Goal: Navigation & Orientation: Find specific page/section

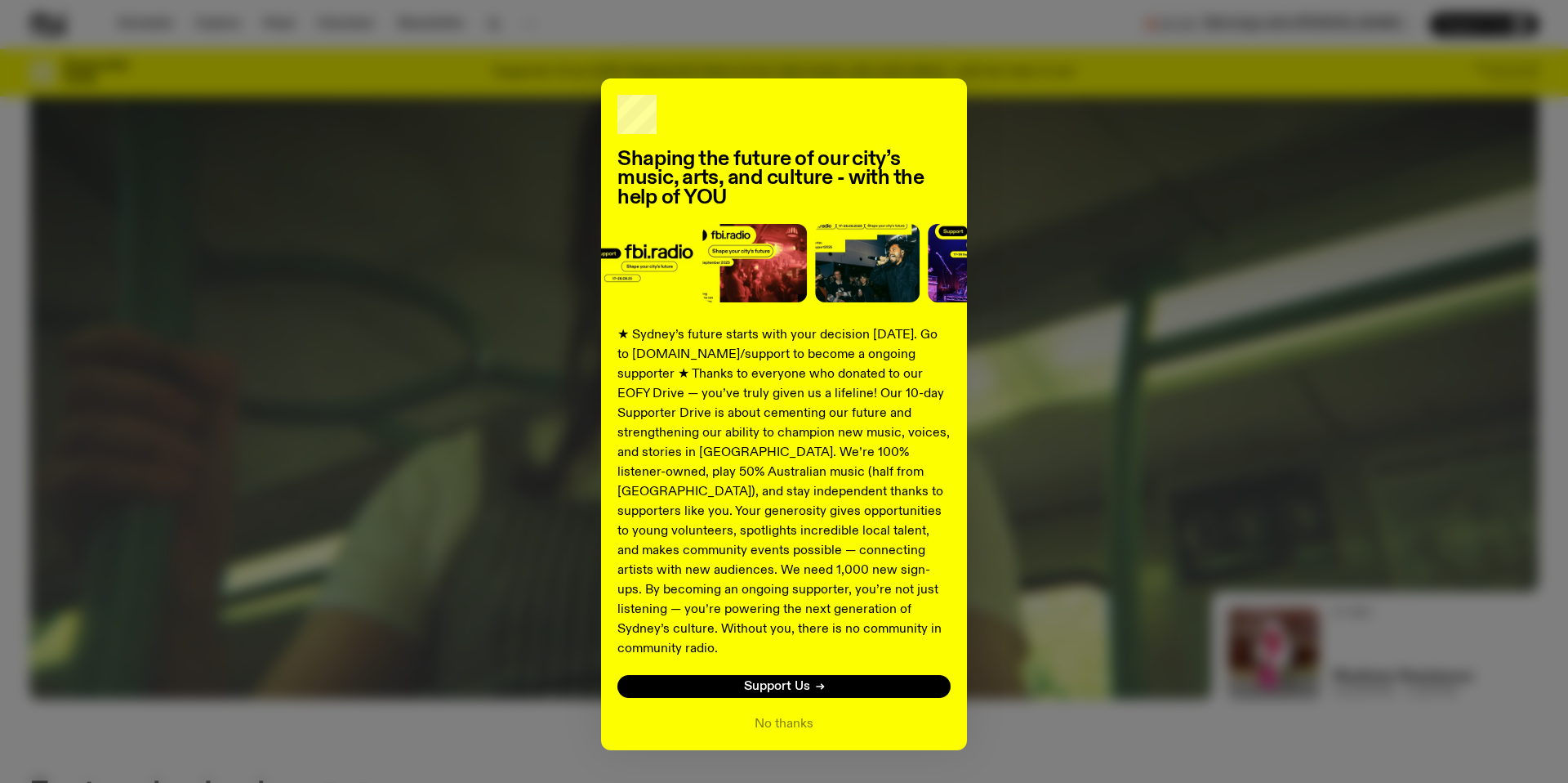
scroll to position [269, 0]
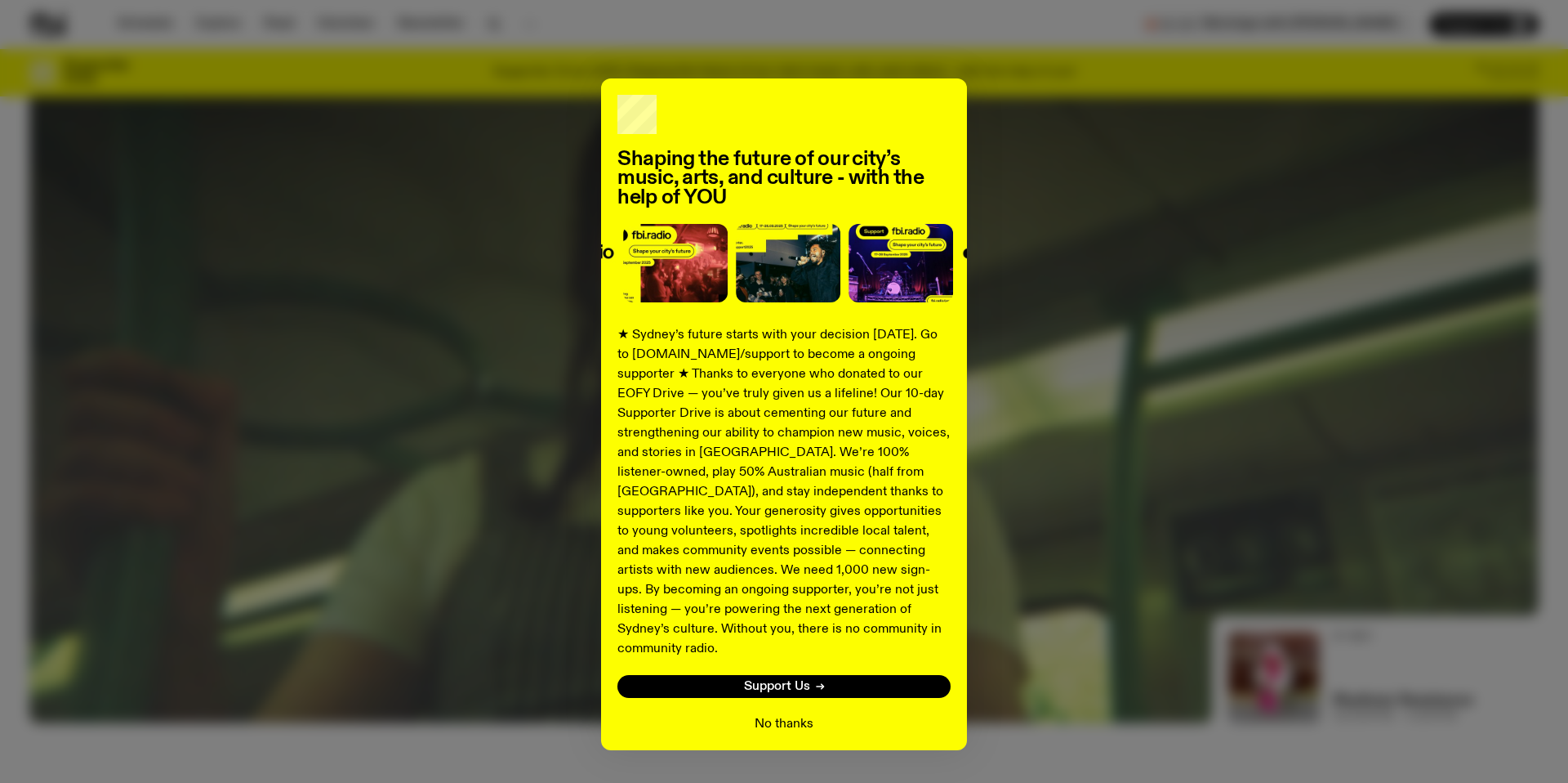
click at [803, 714] on button "No thanks" at bounding box center [784, 724] width 59 height 20
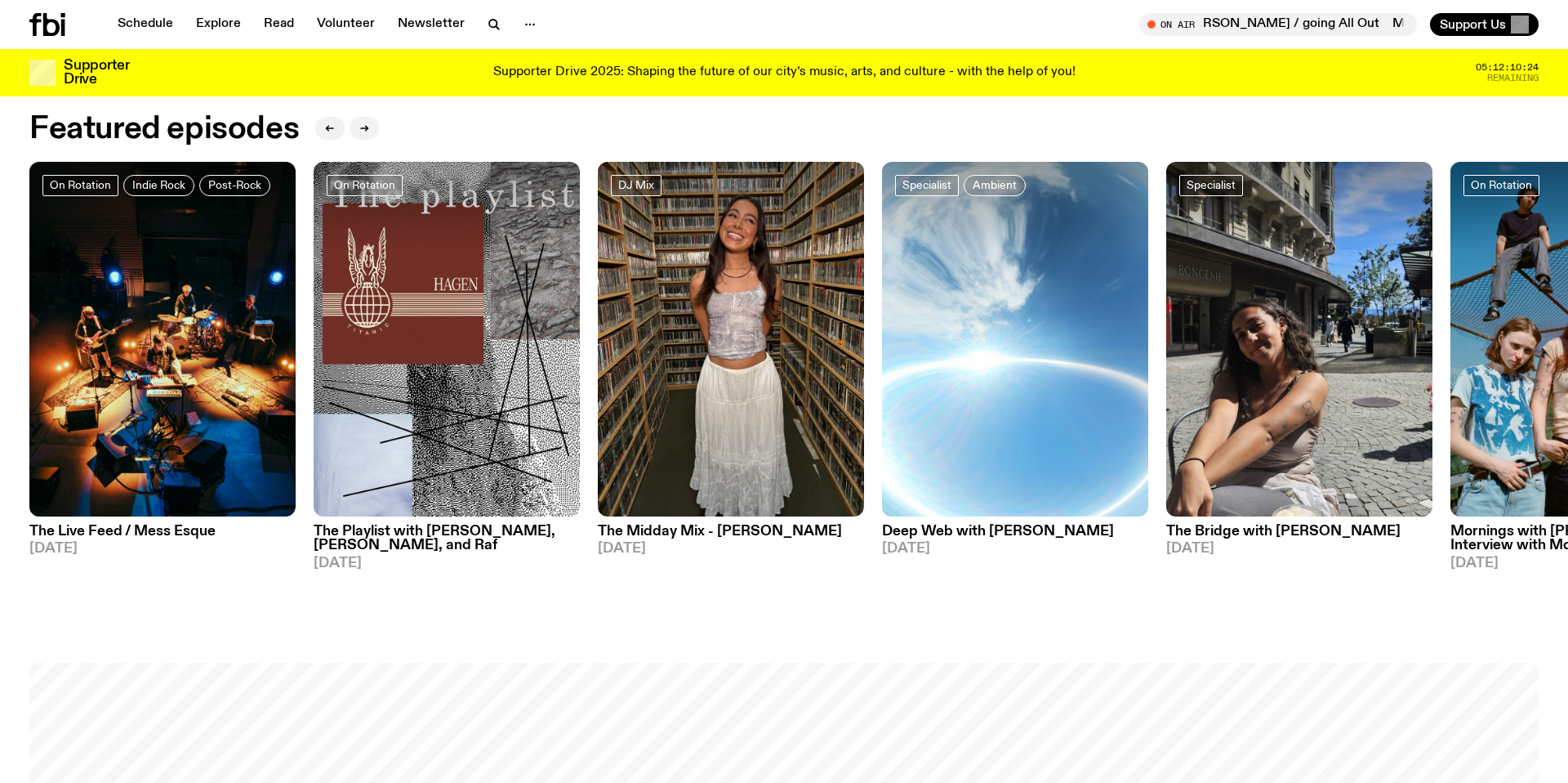
scroll to position [0, 0]
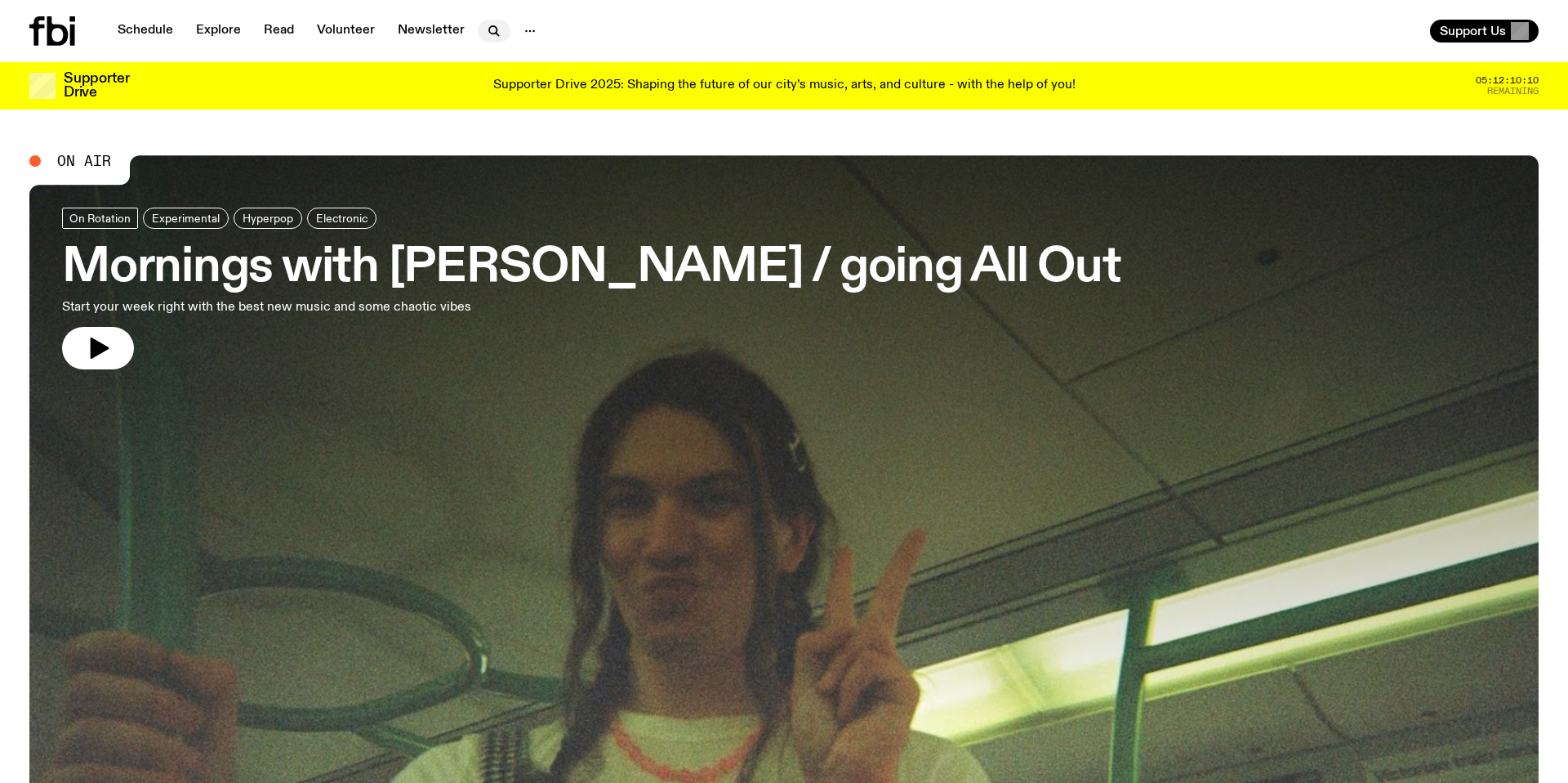
click at [491, 28] on icon "button" at bounding box center [494, 31] width 20 height 20
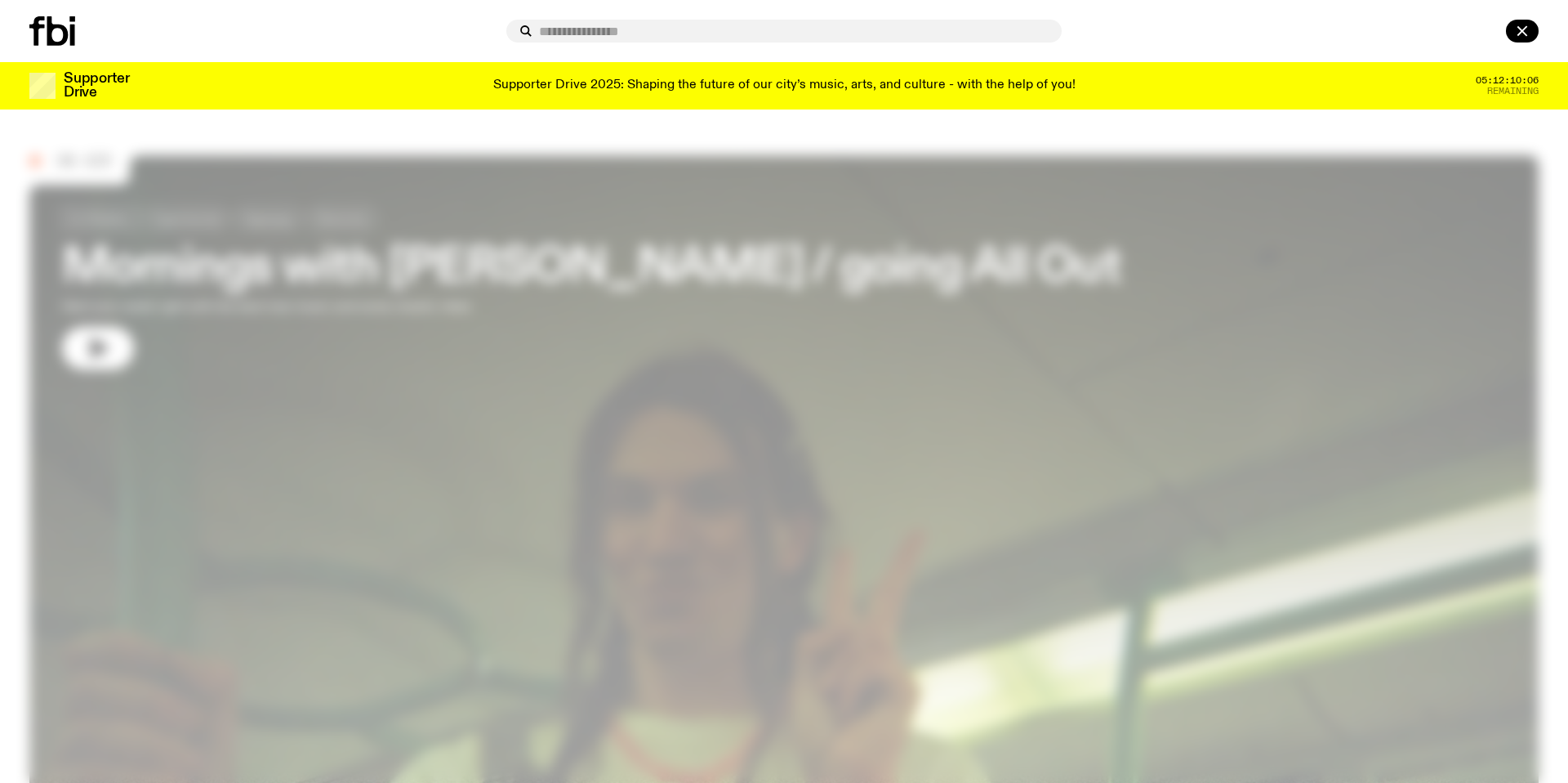
click at [552, 33] on input "text" at bounding box center [793, 31] width 510 height 14
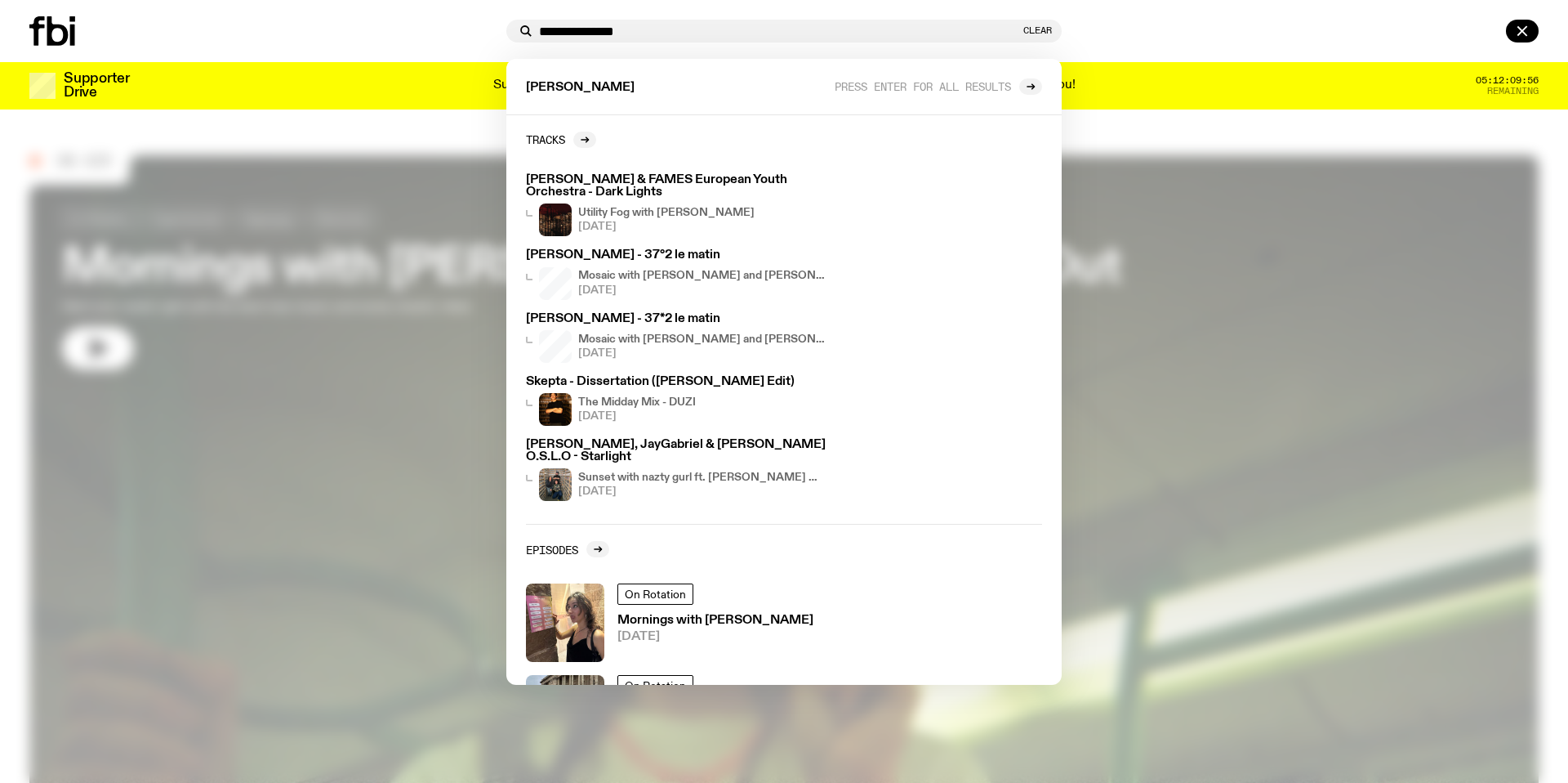
type input "**********"
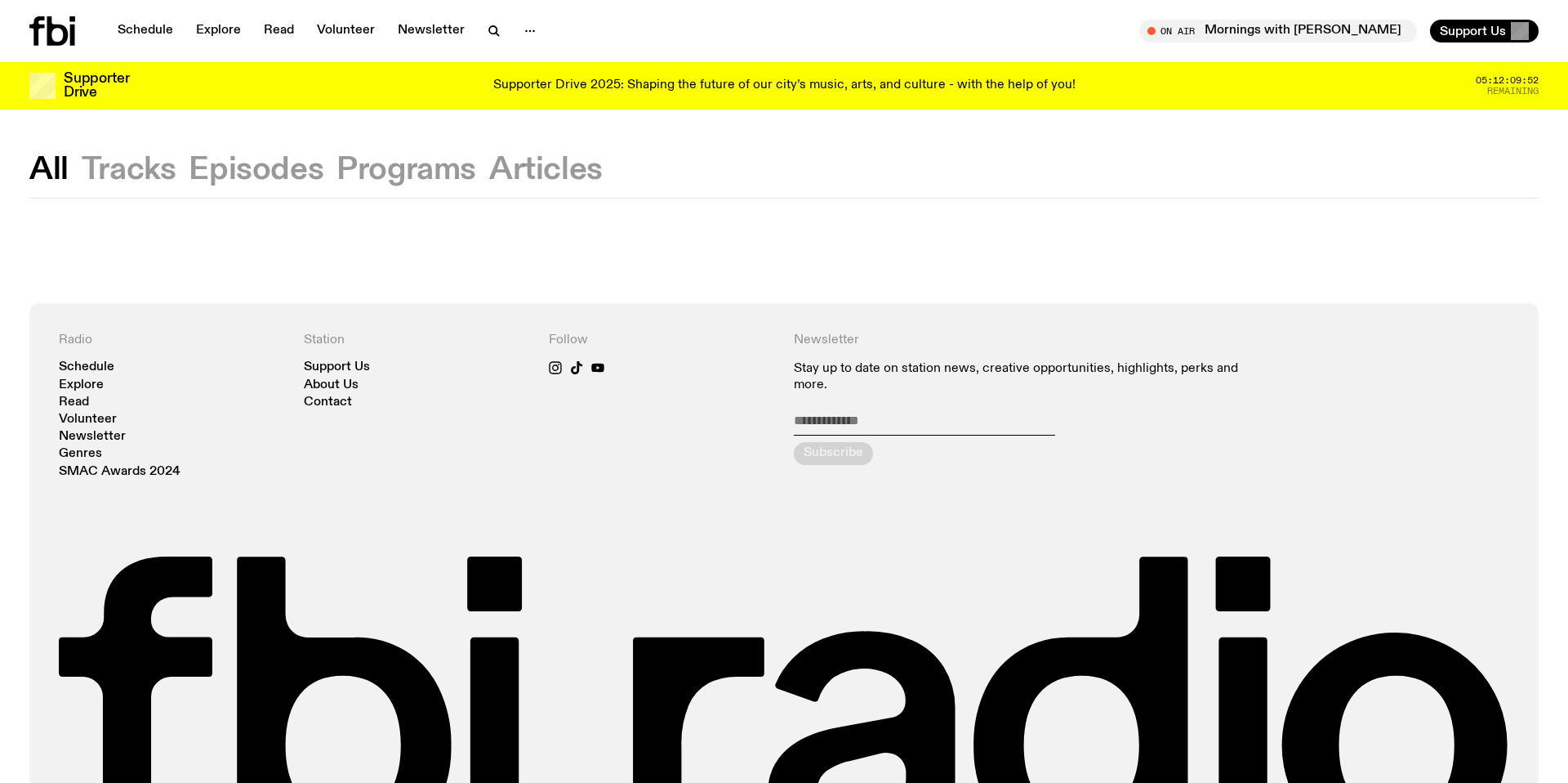
click at [261, 158] on button "Episodes" at bounding box center [256, 170] width 134 height 30
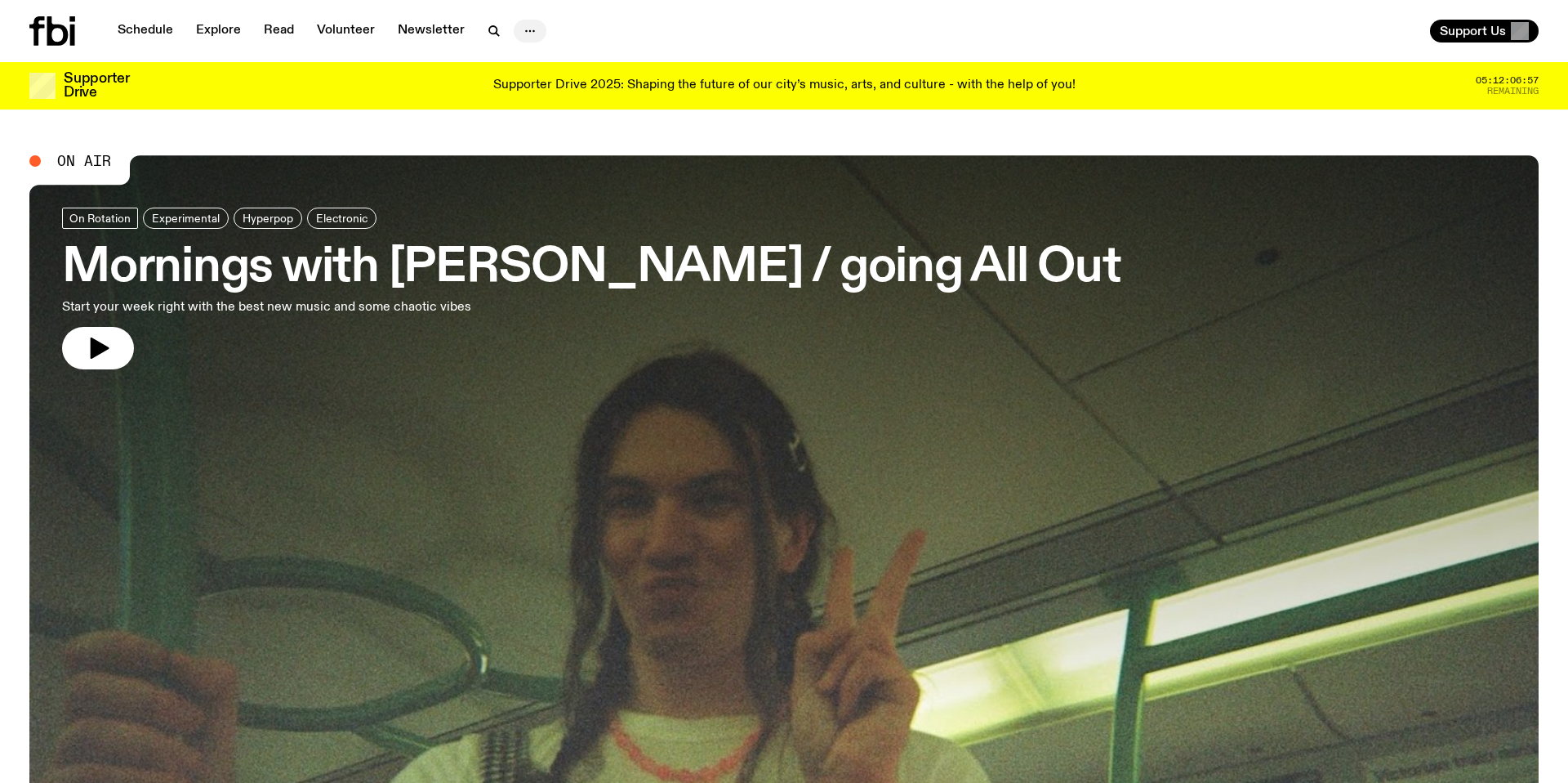
click at [525, 26] on icon "button" at bounding box center [530, 31] width 20 height 20
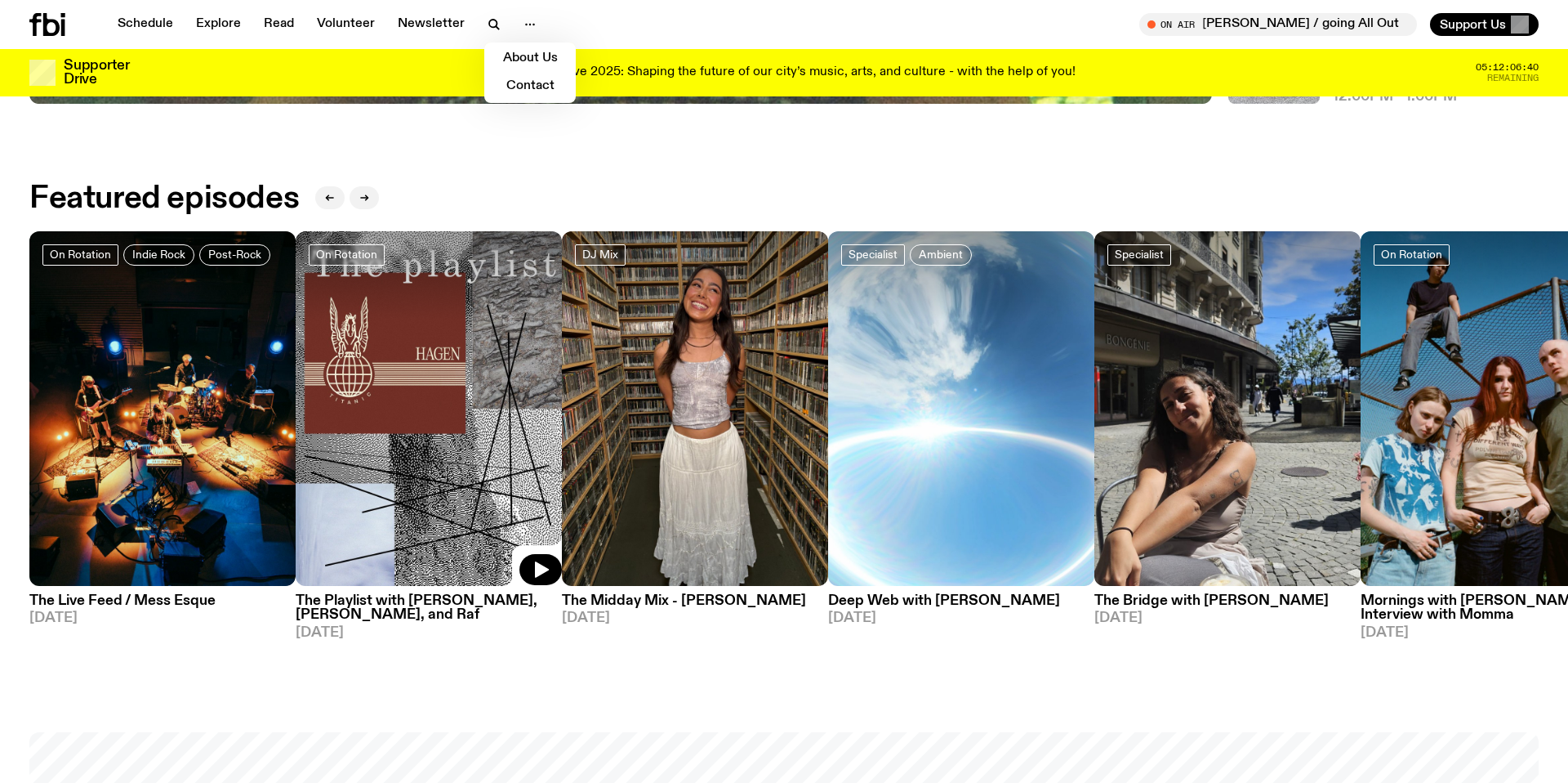
scroll to position [868, 0]
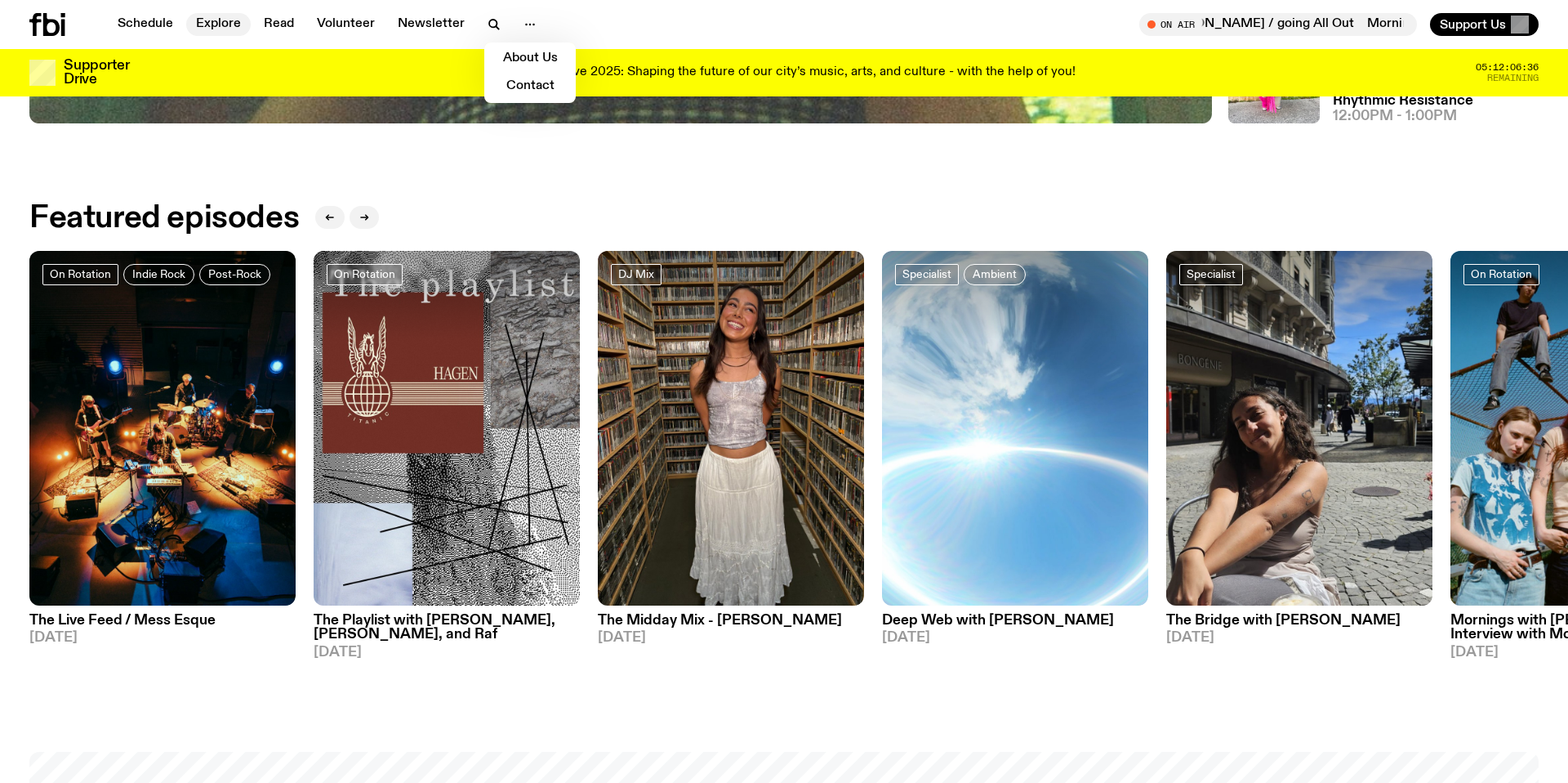
click at [221, 27] on link "Explore" at bounding box center [219, 25] width 64 height 23
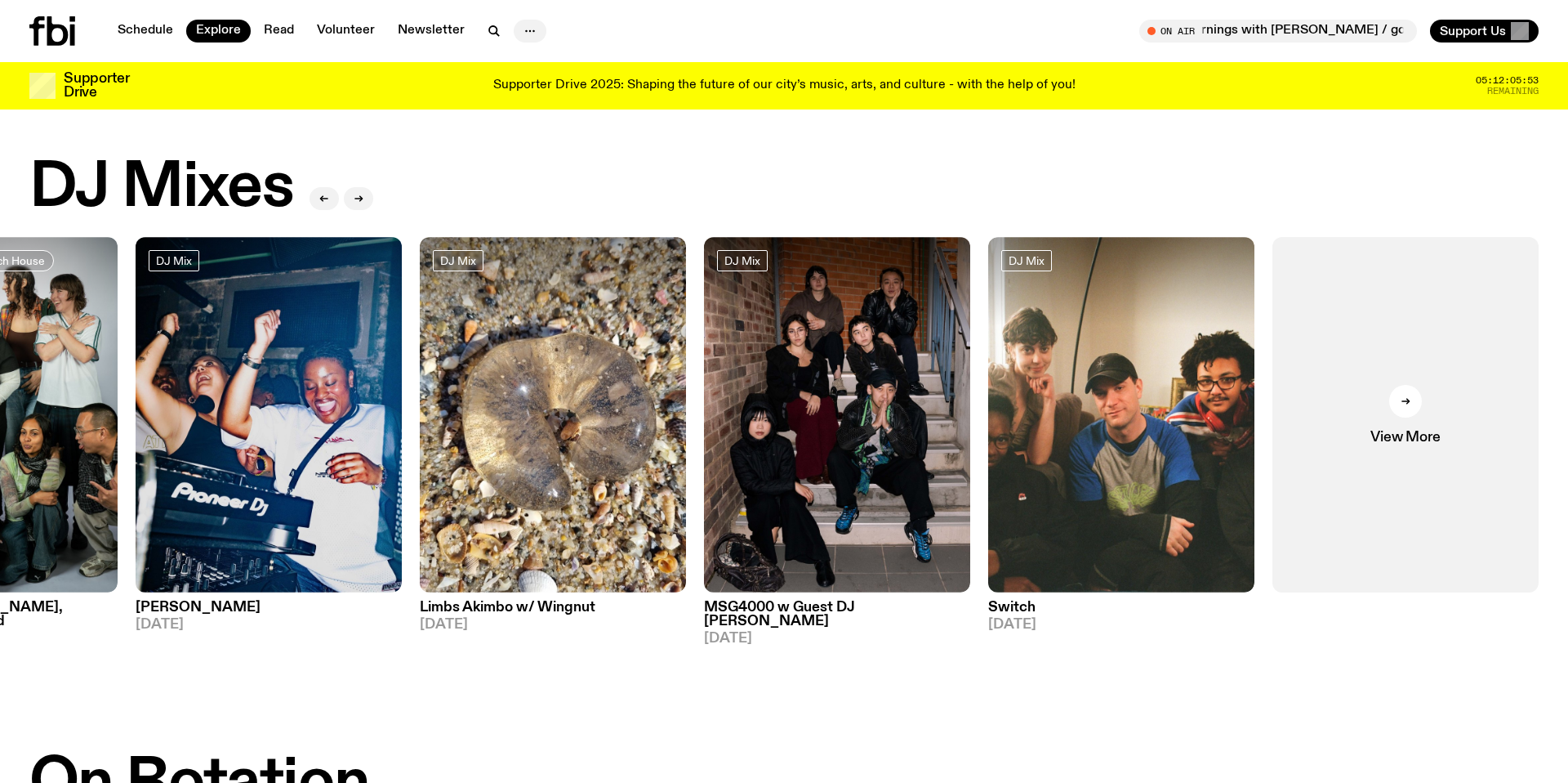
click at [525, 36] on icon "button" at bounding box center [530, 31] width 20 height 20
click at [284, 31] on link "Read" at bounding box center [279, 31] width 49 height 23
click at [165, 36] on link "Schedule" at bounding box center [145, 31] width 75 height 23
